Goal: Check status: Check status

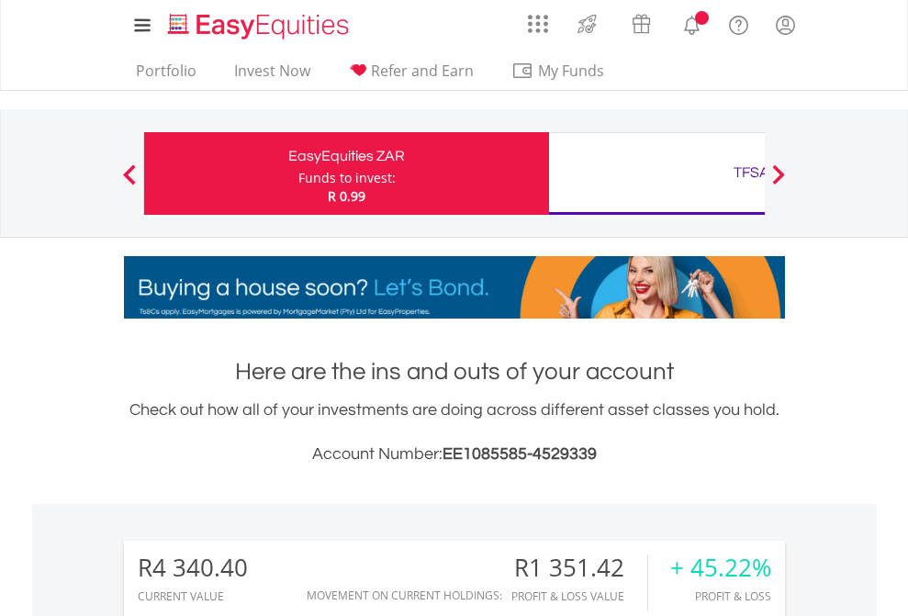
scroll to position [176, 288]
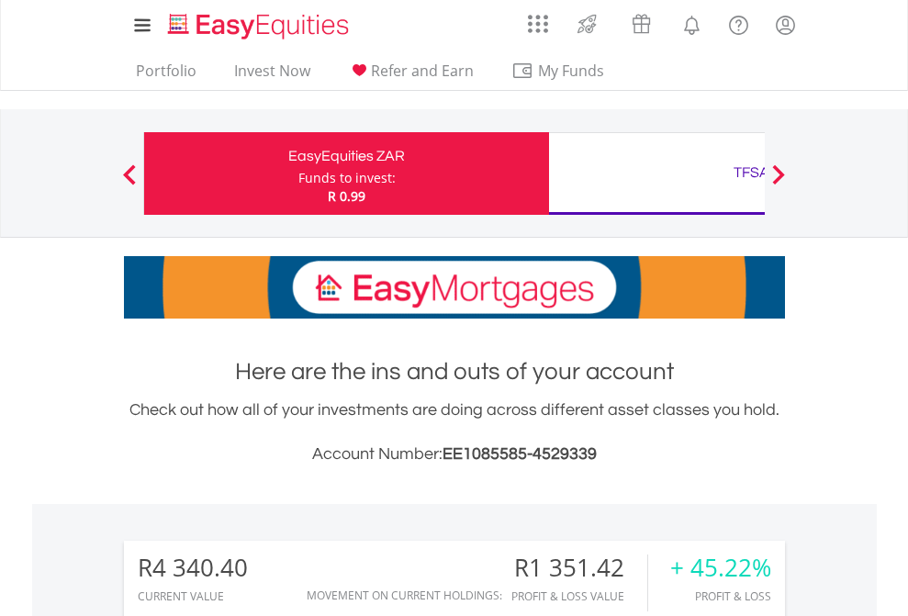
click at [298, 174] on div "Funds to invest:" at bounding box center [346, 178] width 97 height 18
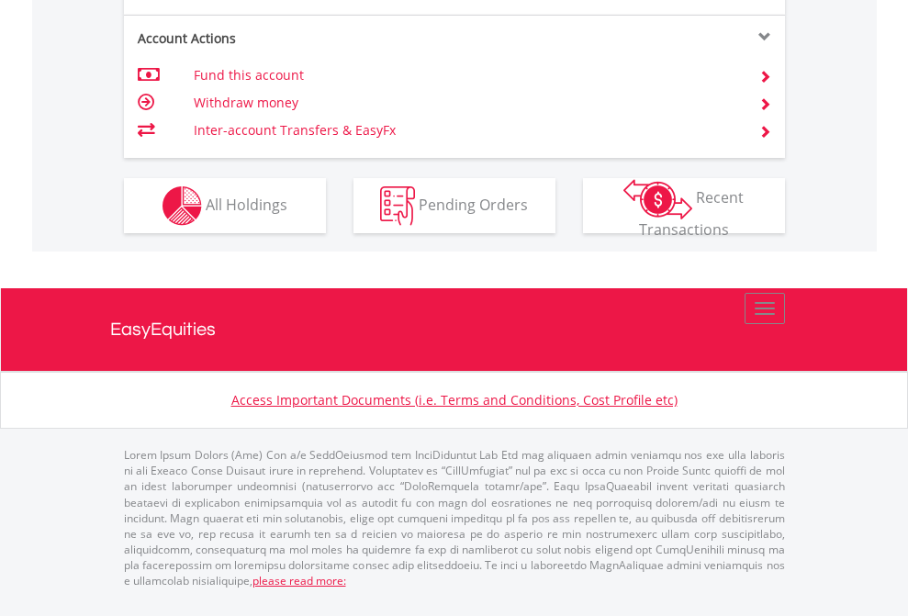
scroll to position [1602, 0]
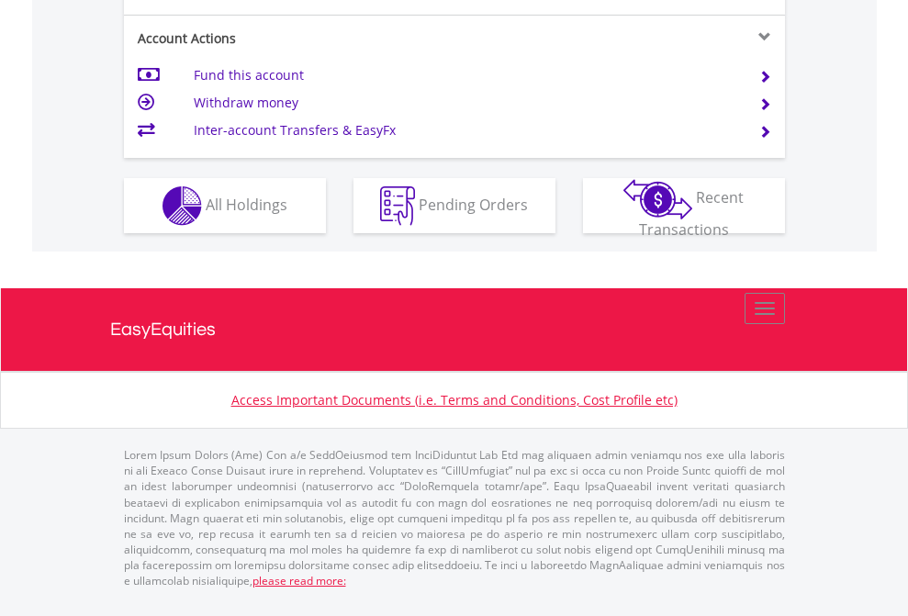
scroll to position [1676, 0]
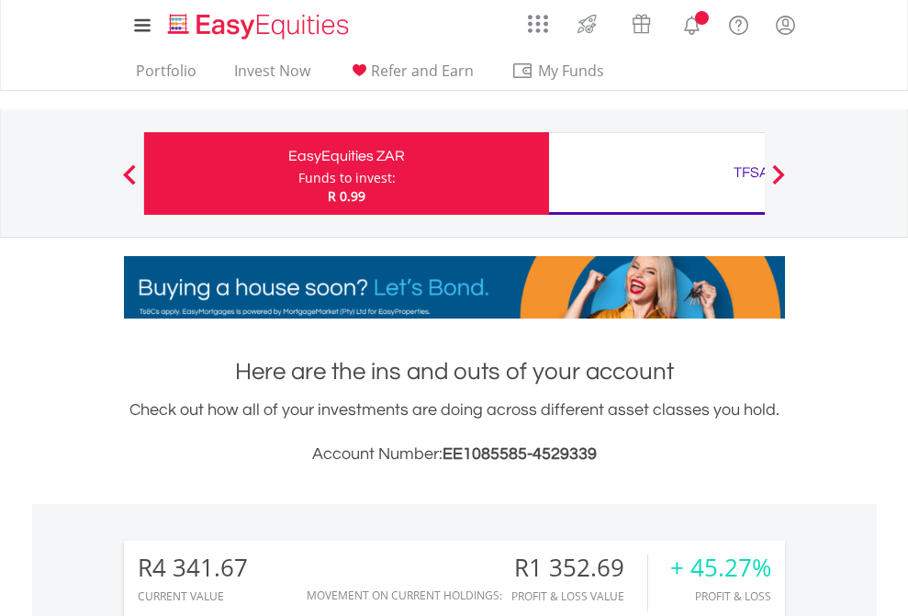
scroll to position [1371, 0]
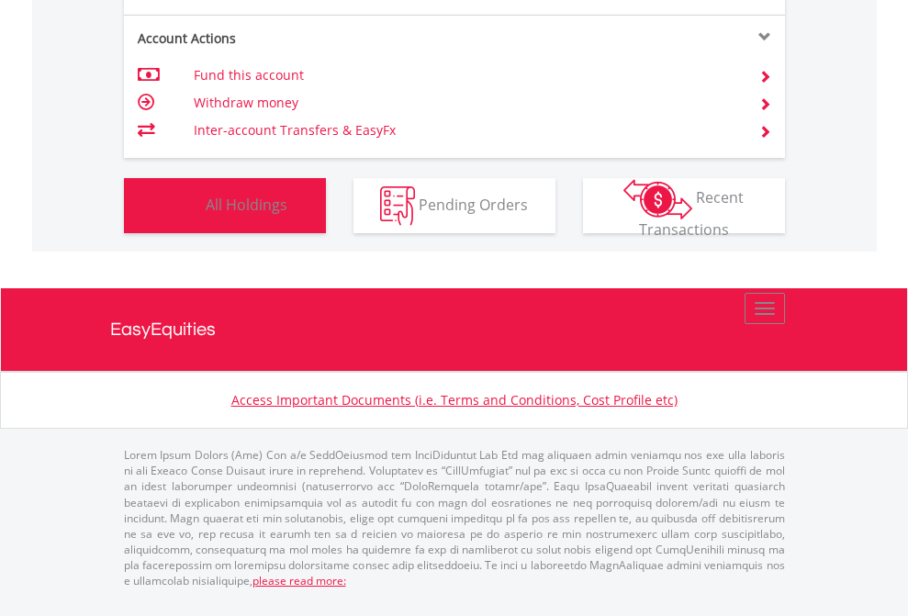
click at [206, 214] on span "All Holdings" at bounding box center [247, 204] width 82 height 20
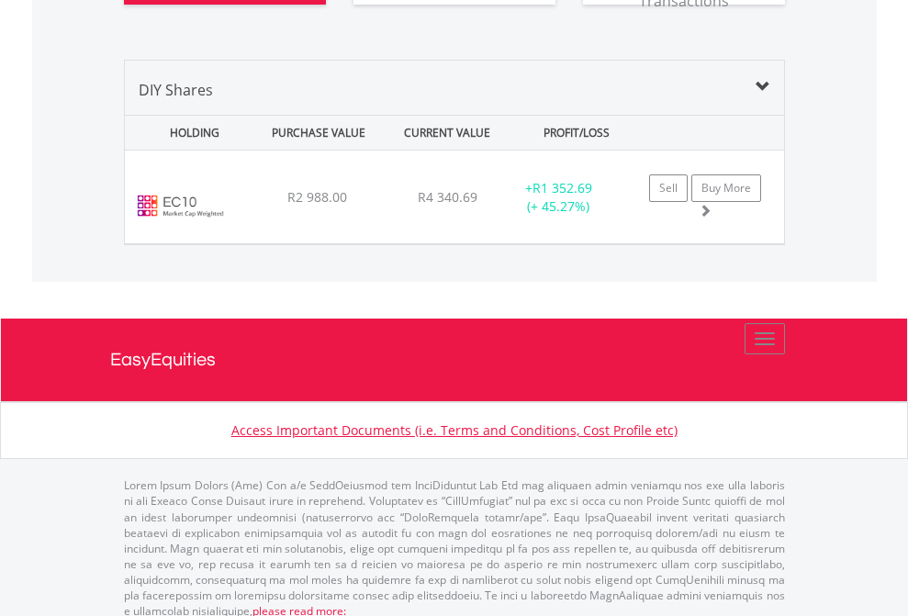
scroll to position [2042, 0]
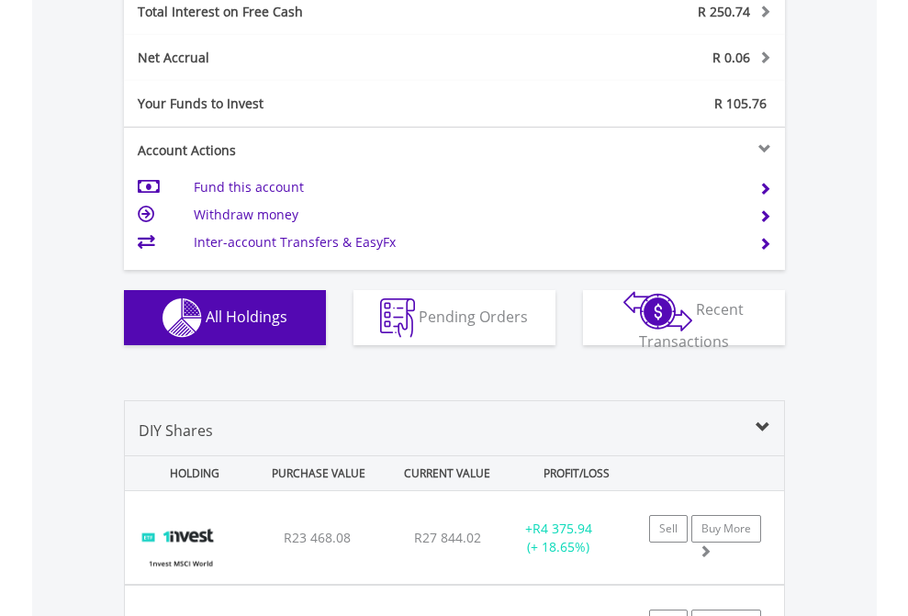
scroll to position [2116, 0]
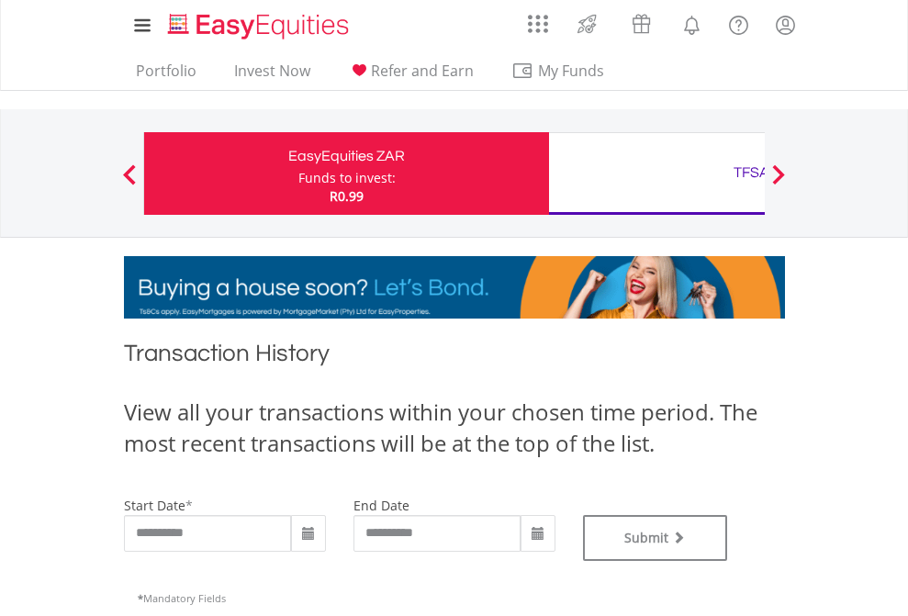
type input "**********"
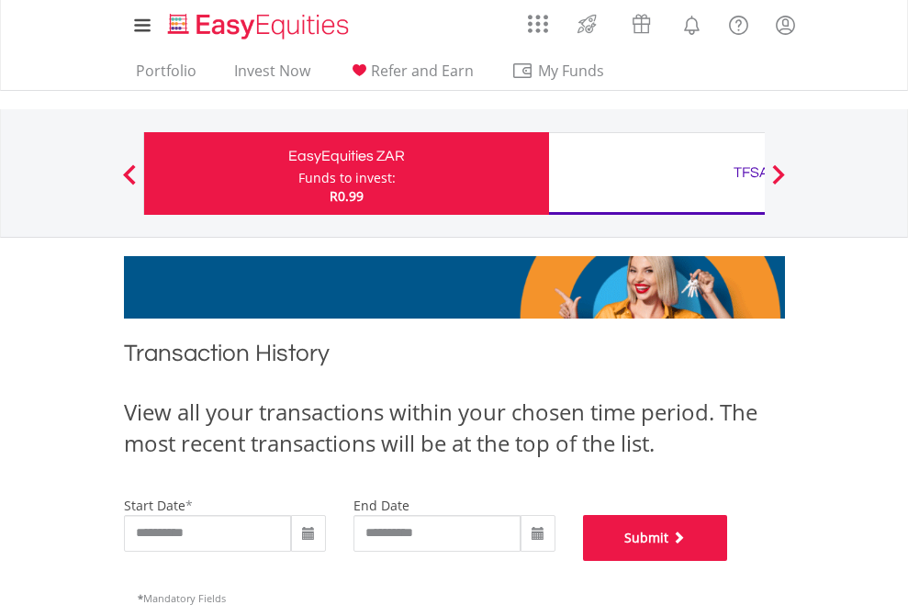
click at [728, 561] on button "Submit" at bounding box center [655, 538] width 145 height 46
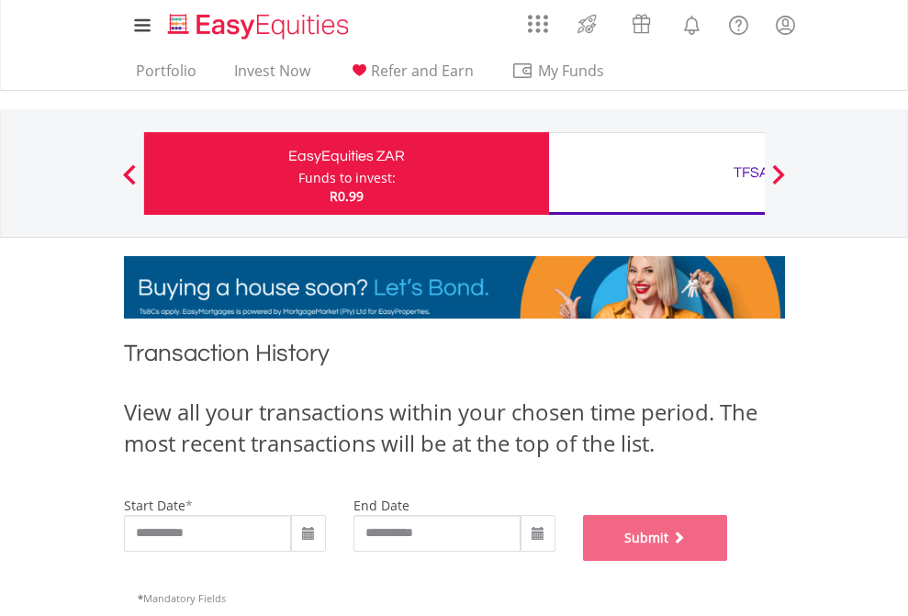
scroll to position [745, 0]
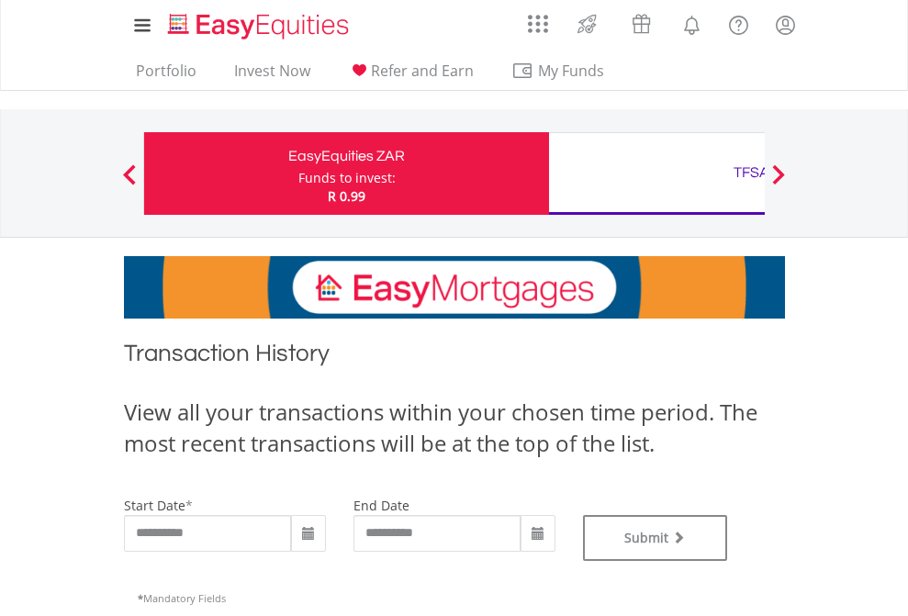
click at [657, 174] on div "TFSA" at bounding box center [751, 173] width 383 height 26
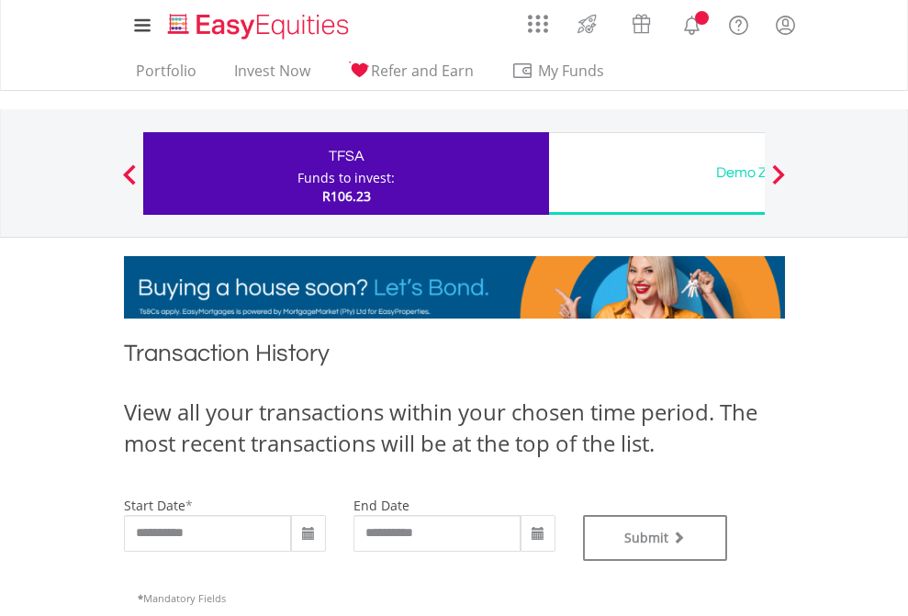
type input "**********"
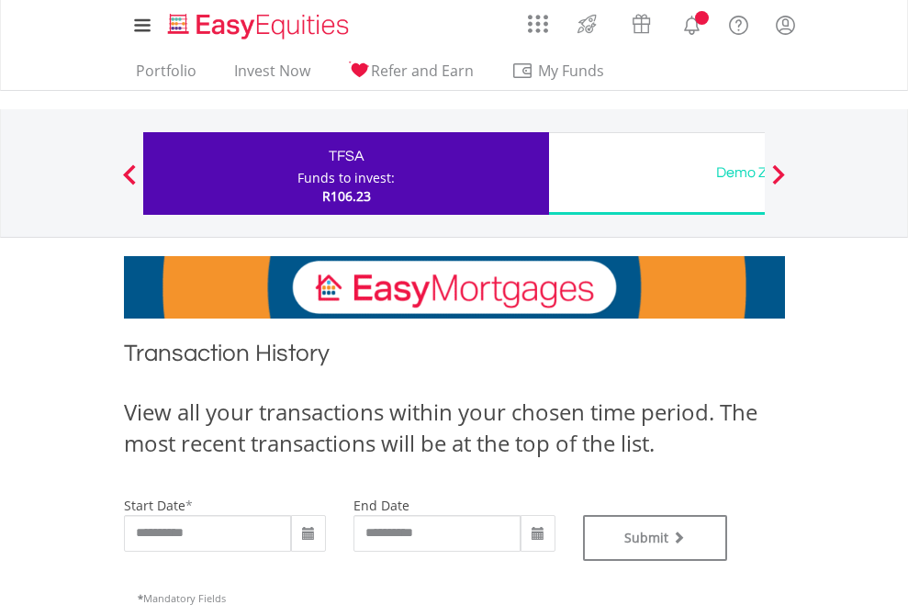
type input "**********"
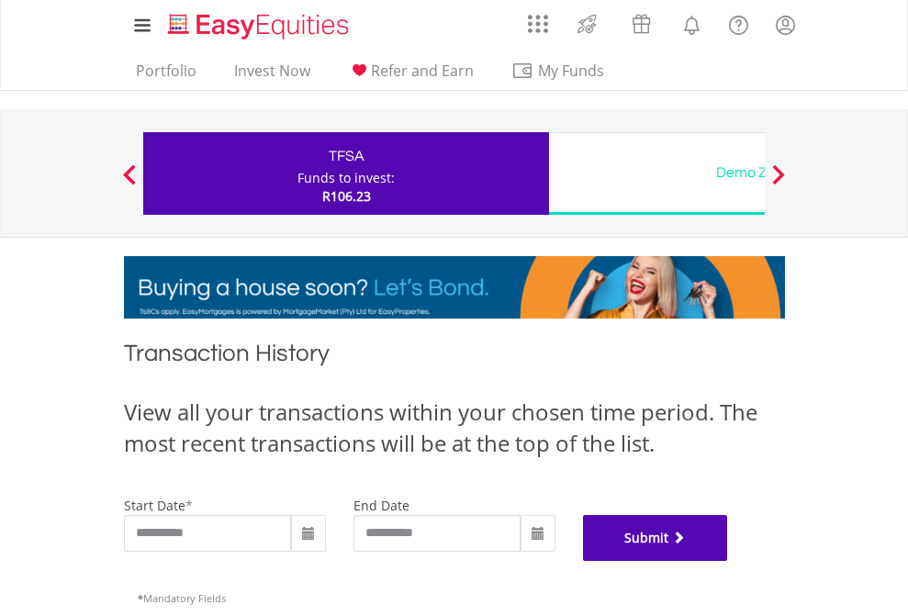
click at [728, 561] on button "Submit" at bounding box center [655, 538] width 145 height 46
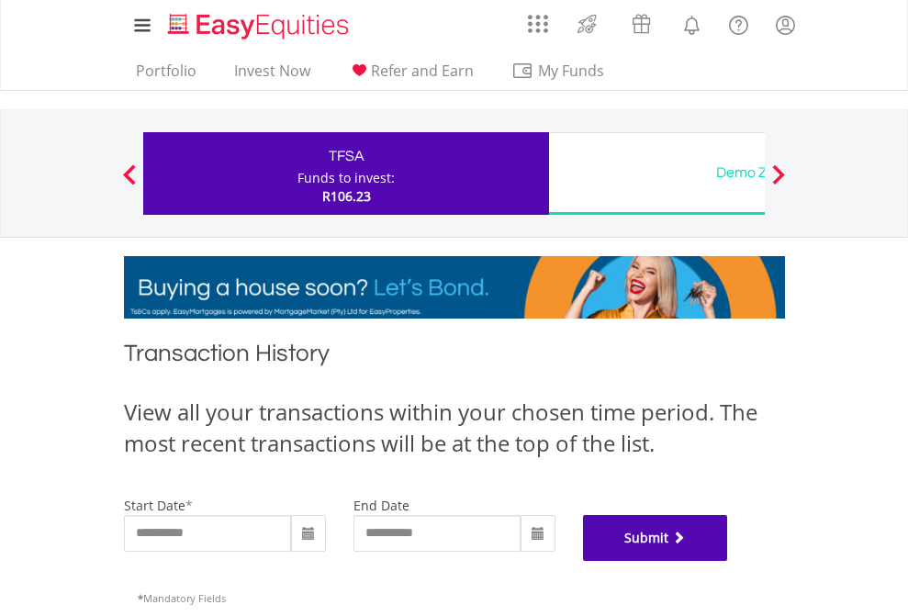
scroll to position [745, 0]
